Goal: Task Accomplishment & Management: Use online tool/utility

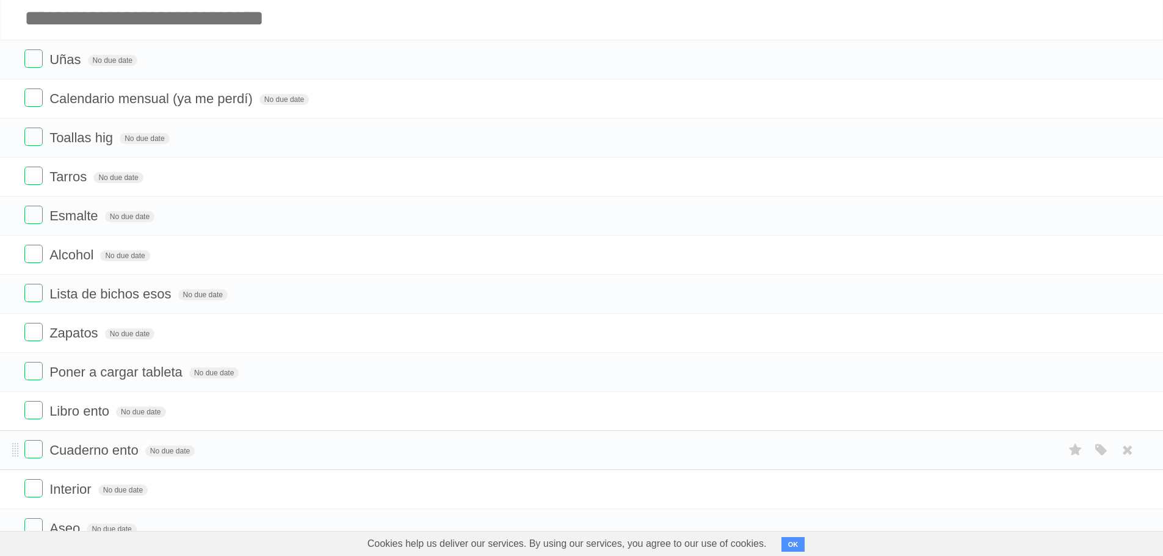
scroll to position [204, 0]
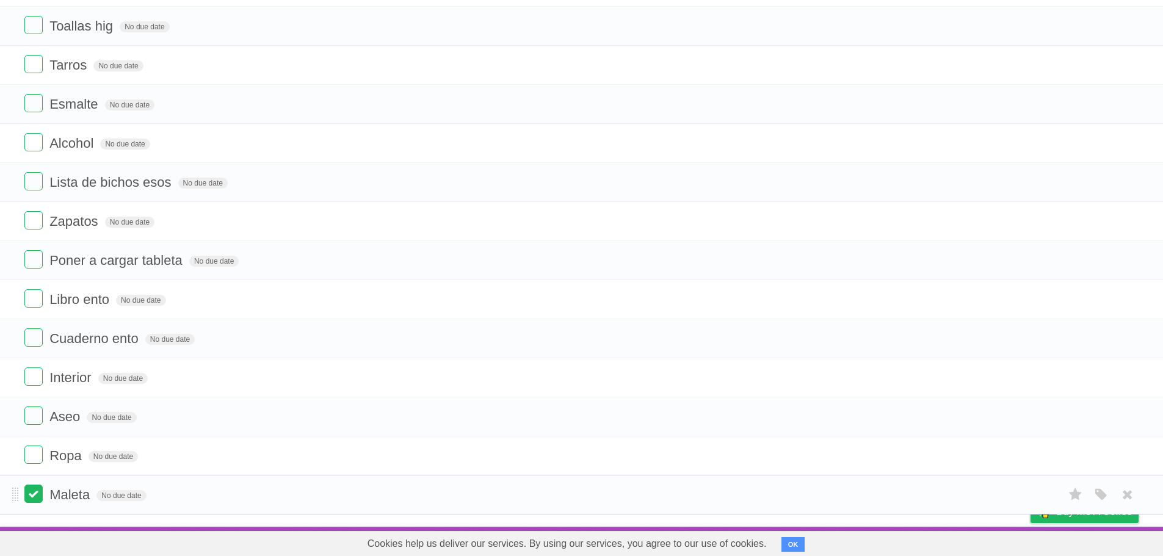
click at [33, 497] on label at bounding box center [33, 494] width 18 height 18
click at [31, 456] on label at bounding box center [33, 455] width 18 height 18
click at [35, 294] on label at bounding box center [33, 298] width 18 height 18
click at [38, 338] on label at bounding box center [33, 337] width 18 height 18
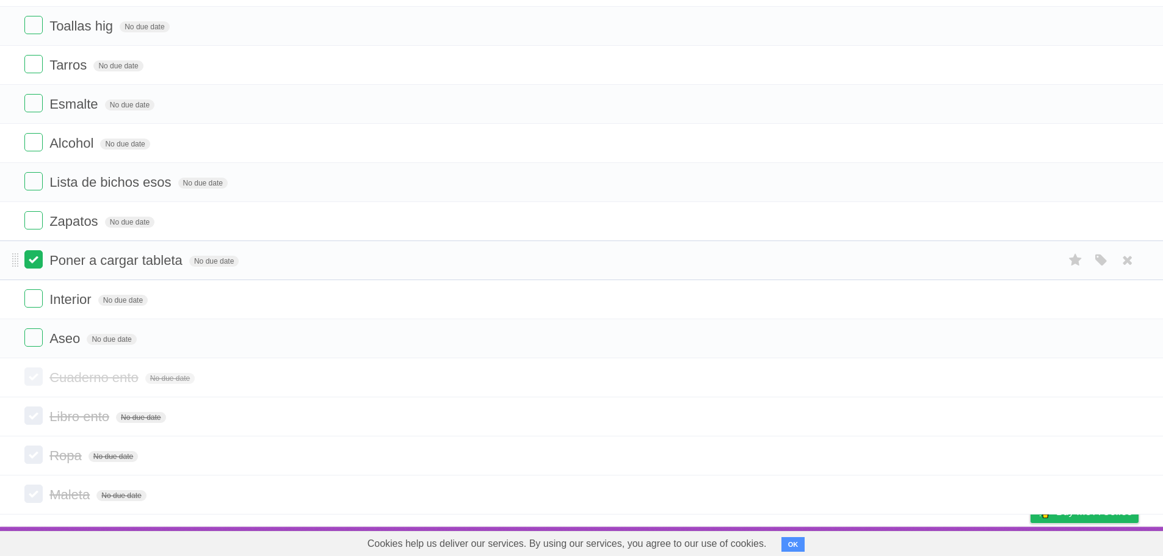
click at [32, 262] on label at bounding box center [33, 259] width 18 height 18
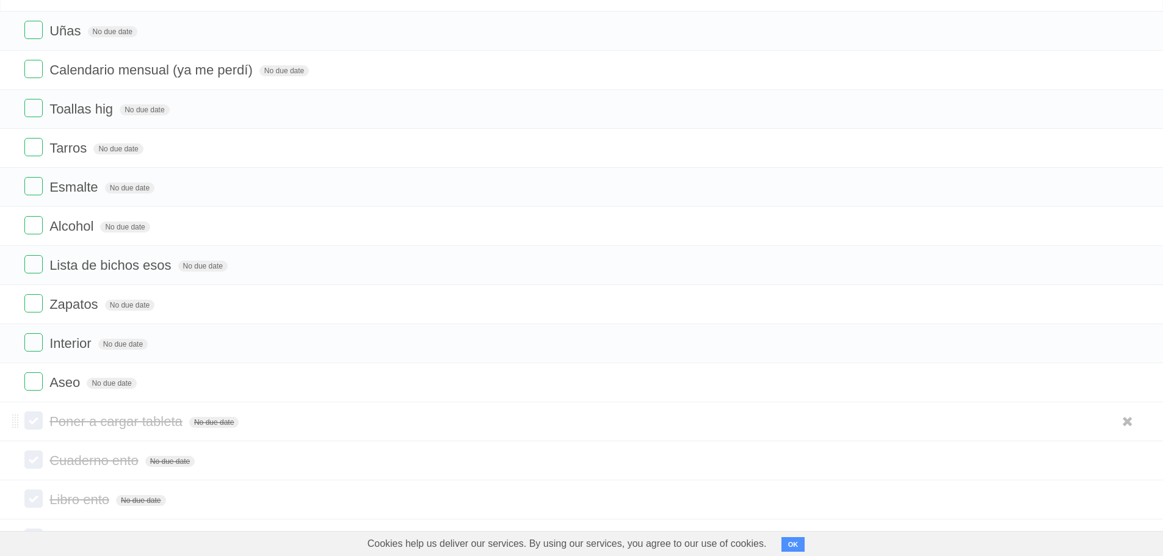
scroll to position [0, 0]
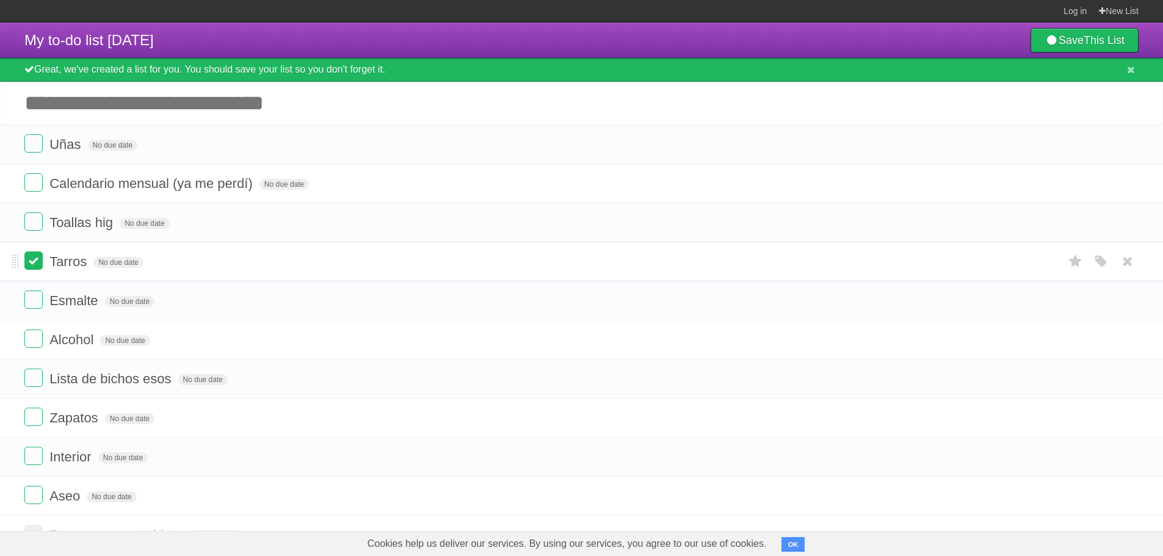
click at [35, 261] on label at bounding box center [33, 260] width 18 height 18
click at [35, 298] on label at bounding box center [33, 300] width 18 height 18
click at [42, 377] on label at bounding box center [33, 378] width 18 height 18
click at [35, 142] on label at bounding box center [33, 143] width 18 height 18
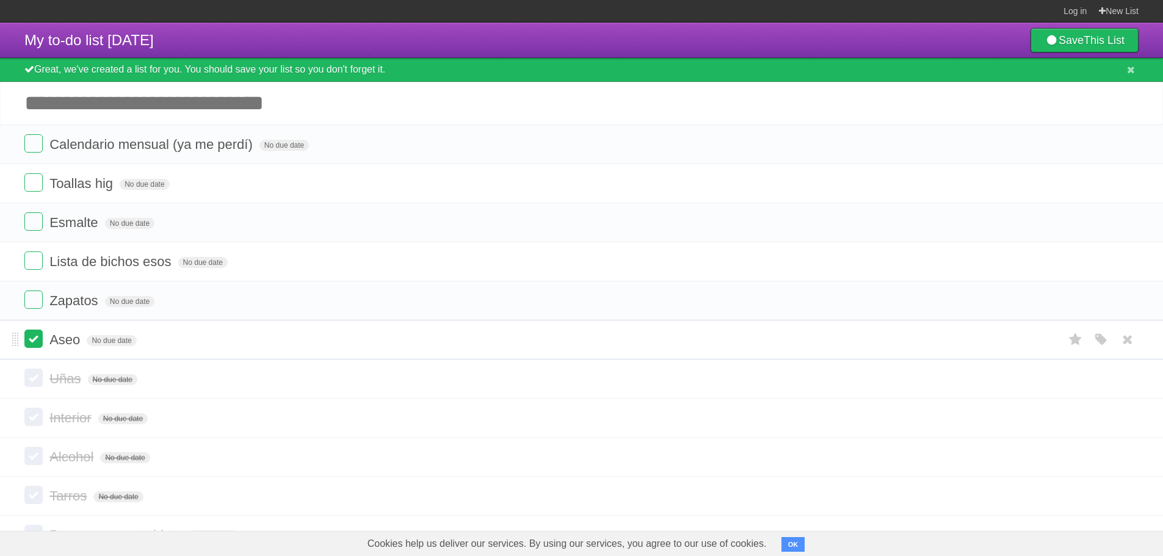
click at [34, 344] on label at bounding box center [33, 339] width 18 height 18
click at [26, 190] on label at bounding box center [33, 182] width 18 height 18
click at [39, 263] on label at bounding box center [33, 260] width 18 height 18
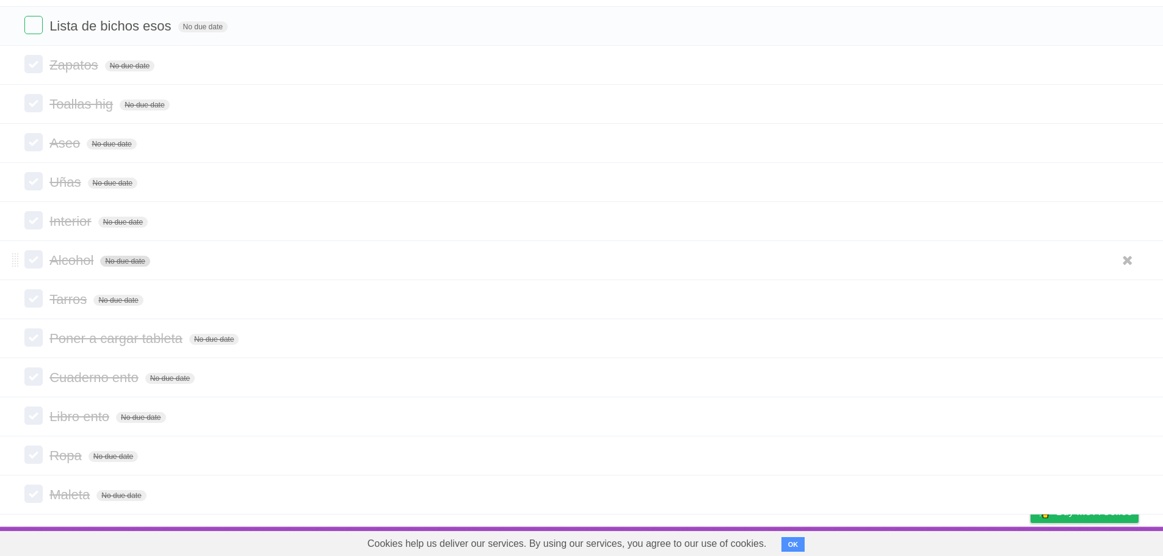
scroll to position [204, 0]
